Goal: Navigation & Orientation: Find specific page/section

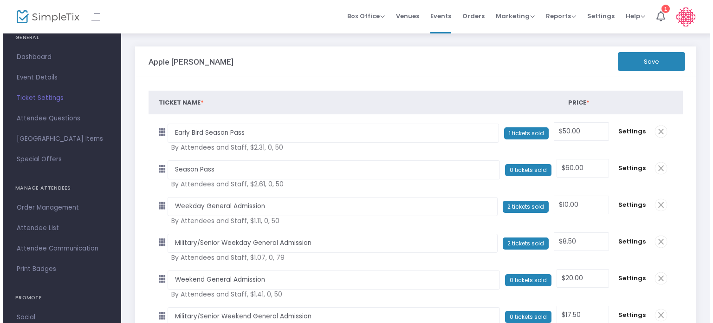
scroll to position [32, 0]
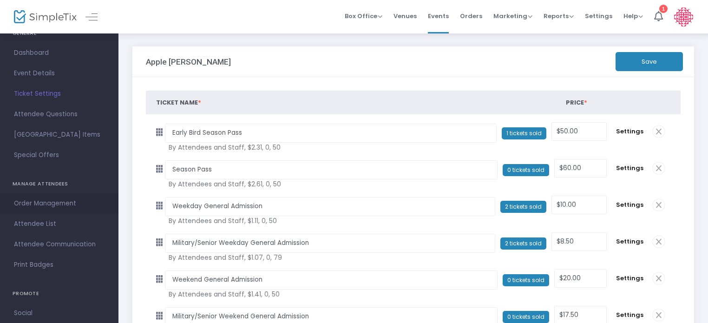
click at [71, 203] on span "Order Management" at bounding box center [59, 203] width 91 height 12
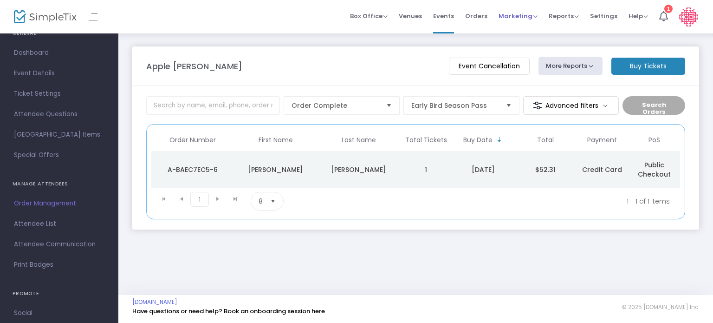
click at [518, 16] on span "Marketing" at bounding box center [518, 16] width 39 height 9
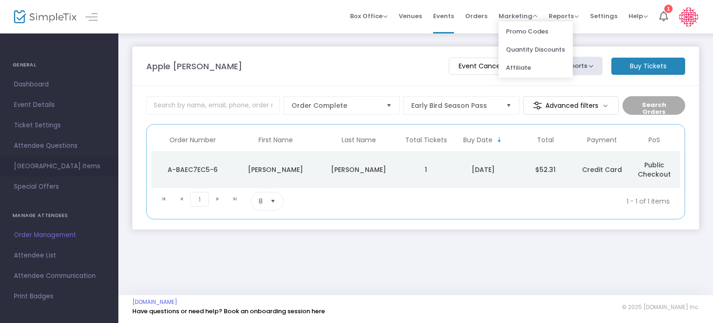
click at [59, 164] on span "[GEOGRAPHIC_DATA] Items" at bounding box center [59, 166] width 91 height 12
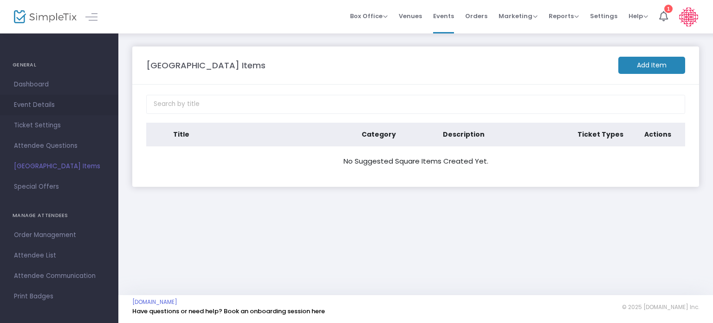
click at [45, 104] on span "Event Details" at bounding box center [59, 105] width 91 height 12
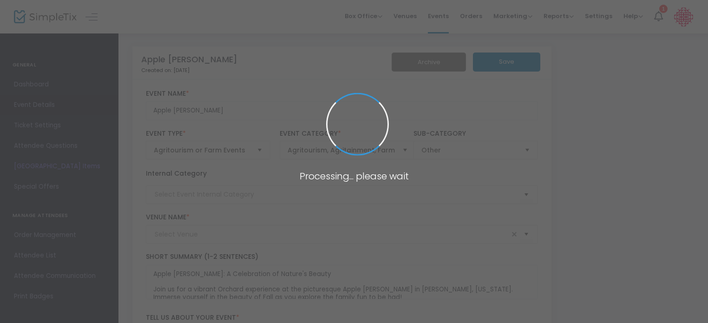
type input "Apple [PERSON_NAME]"
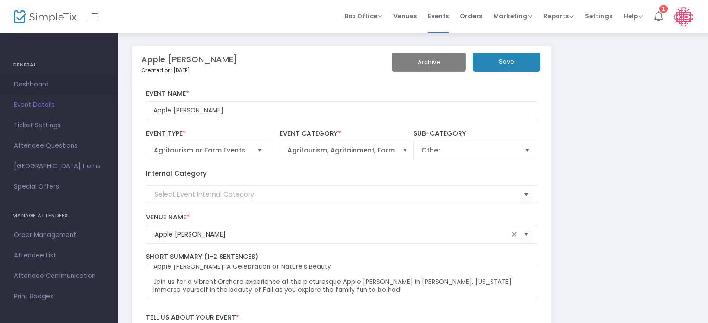
click at [39, 84] on span "Dashboard" at bounding box center [59, 84] width 91 height 12
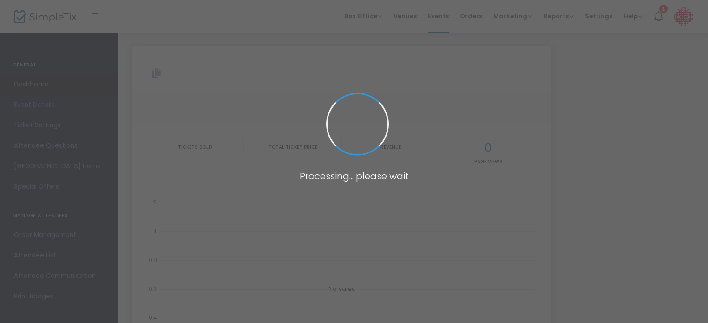
type input "[URL][DOMAIN_NAME]"
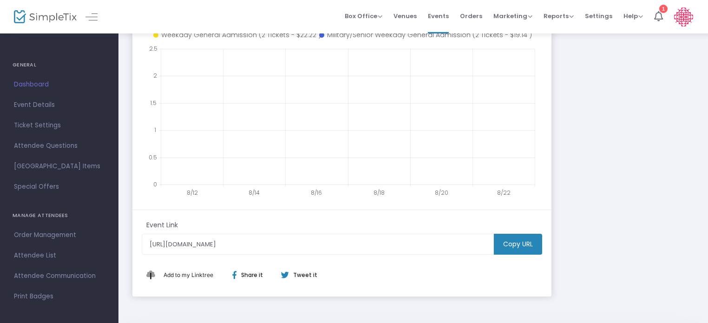
scroll to position [187, 0]
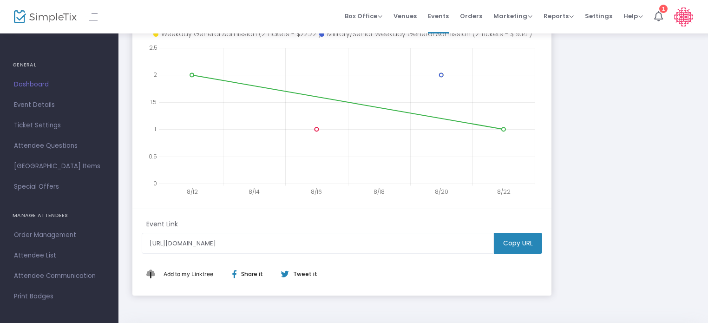
click at [517, 243] on m-button "Copy URL" at bounding box center [518, 243] width 48 height 21
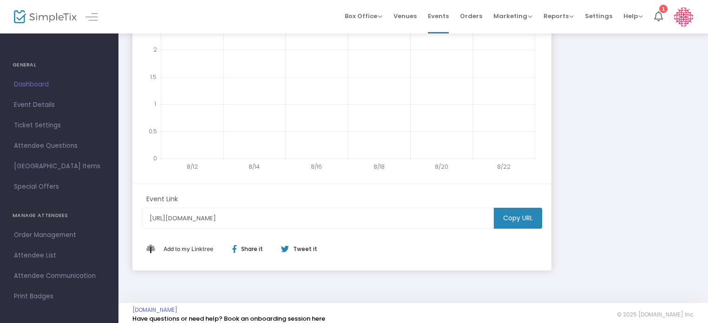
scroll to position [0, 0]
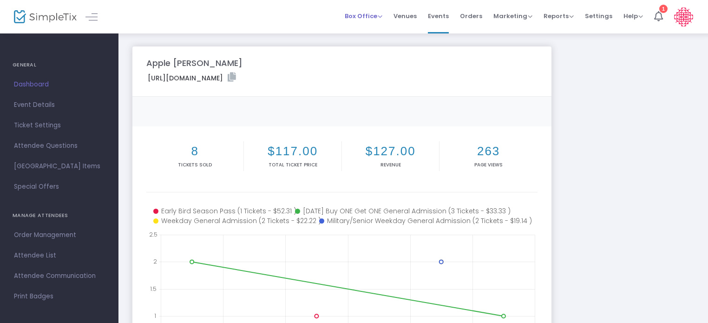
click at [378, 17] on span "Box Office" at bounding box center [364, 16] width 38 height 9
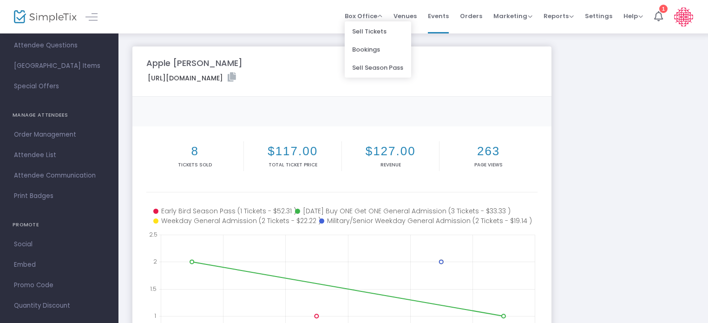
scroll to position [113, 0]
